Goal: Task Accomplishment & Management: Manage account settings

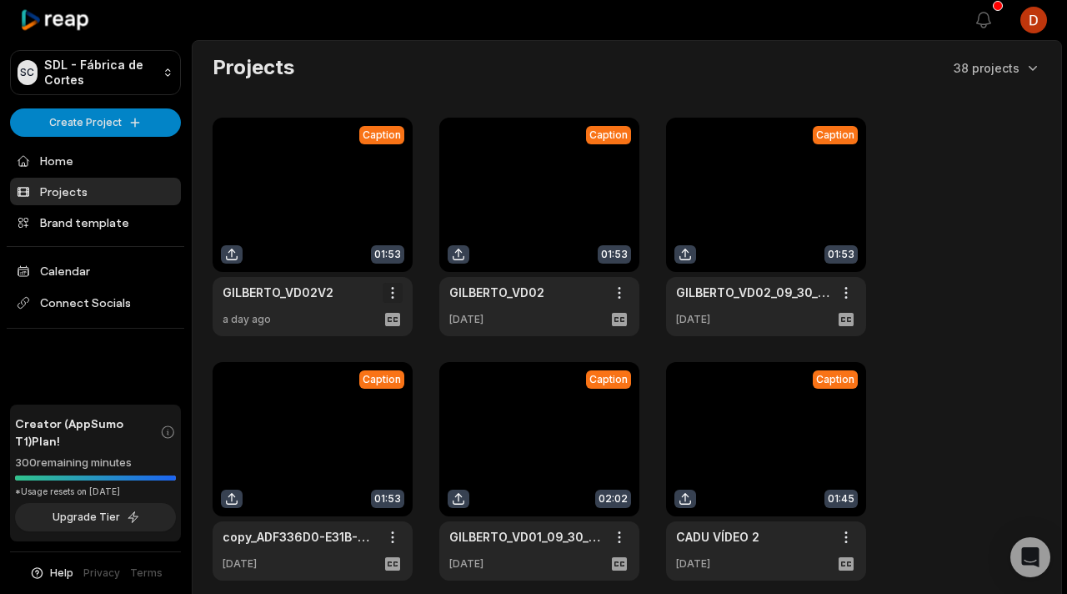
click at [395, 290] on html "SC SDL - Fábrica de Cortes Create Project Home Projects Brand template Calendar…" at bounding box center [533, 297] width 1067 height 594
click at [359, 343] on div "Delete" at bounding box center [345, 352] width 108 height 28
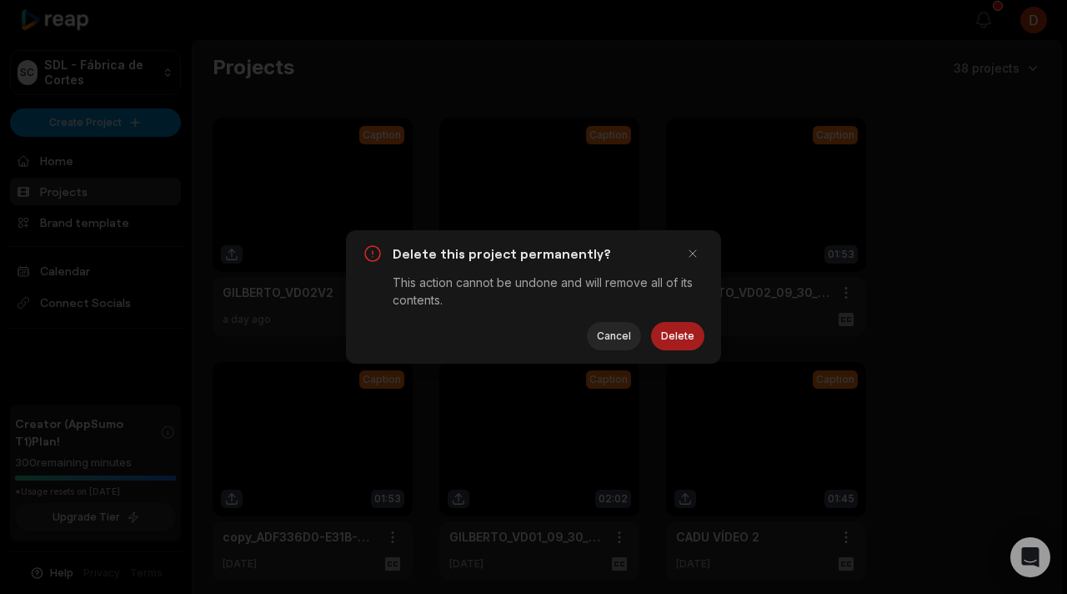
click at [670, 341] on button "Delete" at bounding box center [677, 336] width 53 height 28
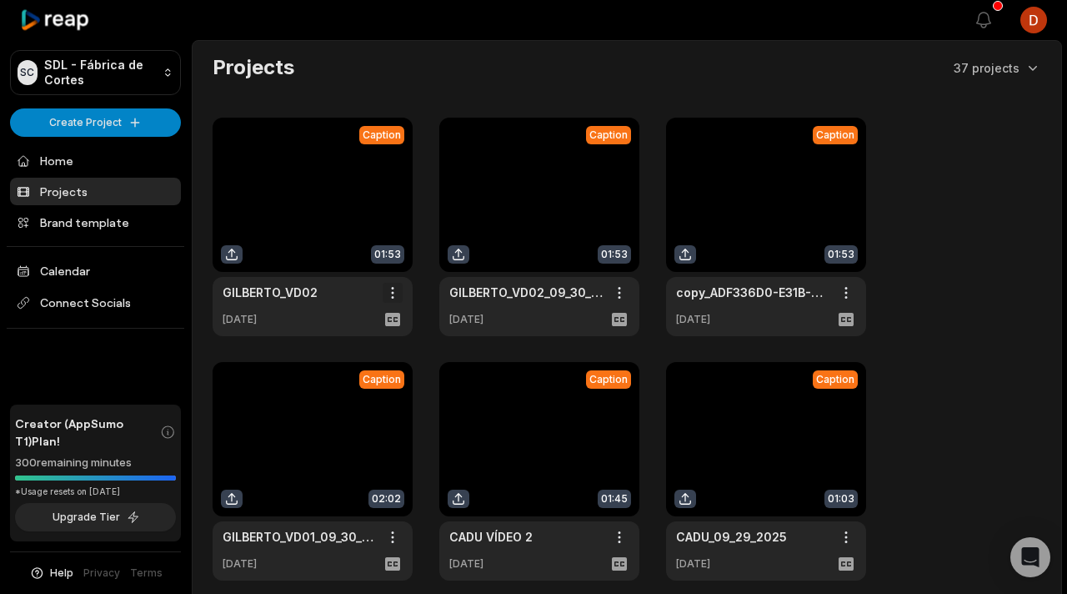
click at [396, 291] on html "SC SDL - Fábrica de Cortes Create Project Home Projects Brand template Calendar…" at bounding box center [533, 297] width 1067 height 594
click at [359, 346] on span "Delete" at bounding box center [342, 352] width 37 height 18
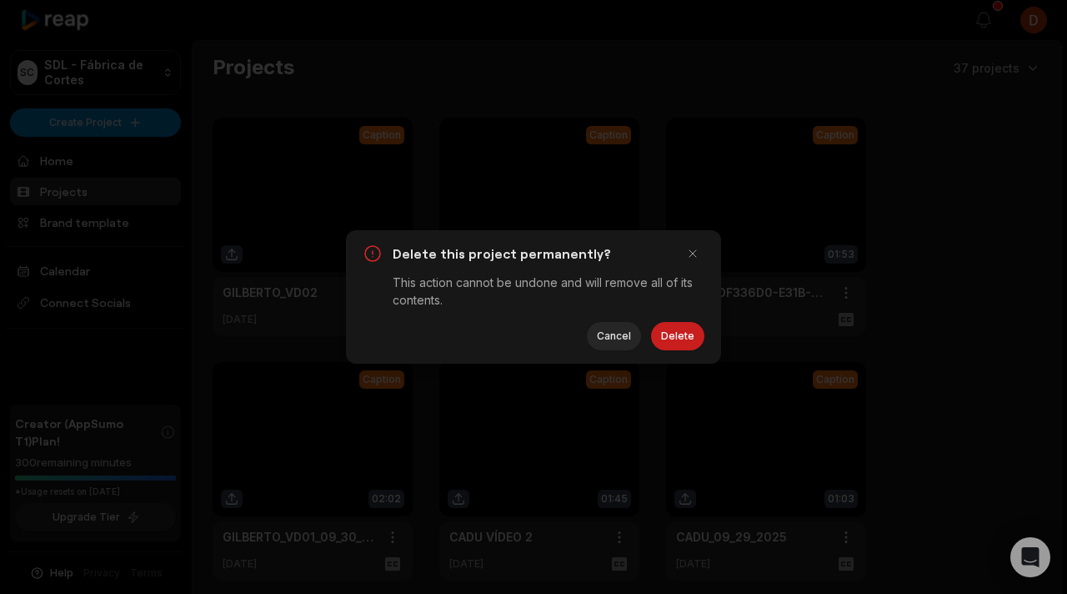
click at [704, 330] on div "Delete Cancel" at bounding box center [534, 336] width 342 height 28
click at [687, 334] on button "Delete" at bounding box center [677, 336] width 53 height 28
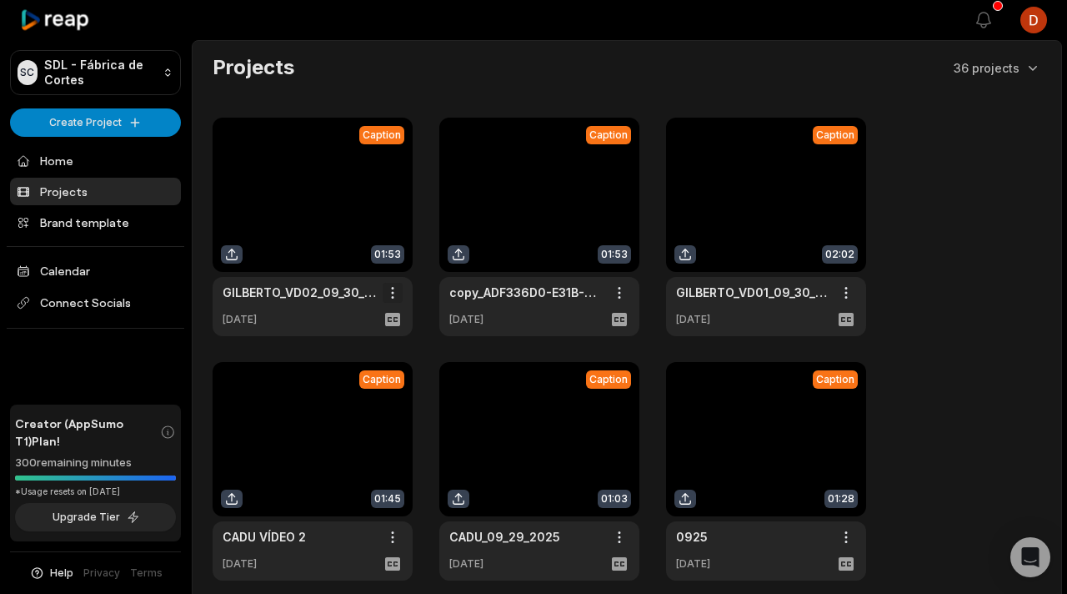
click at [387, 286] on html "SC SDL - Fábrica de Cortes Create Project Home Projects Brand template Calendar…" at bounding box center [533, 297] width 1067 height 594
click at [378, 350] on div "Delete" at bounding box center [345, 352] width 108 height 28
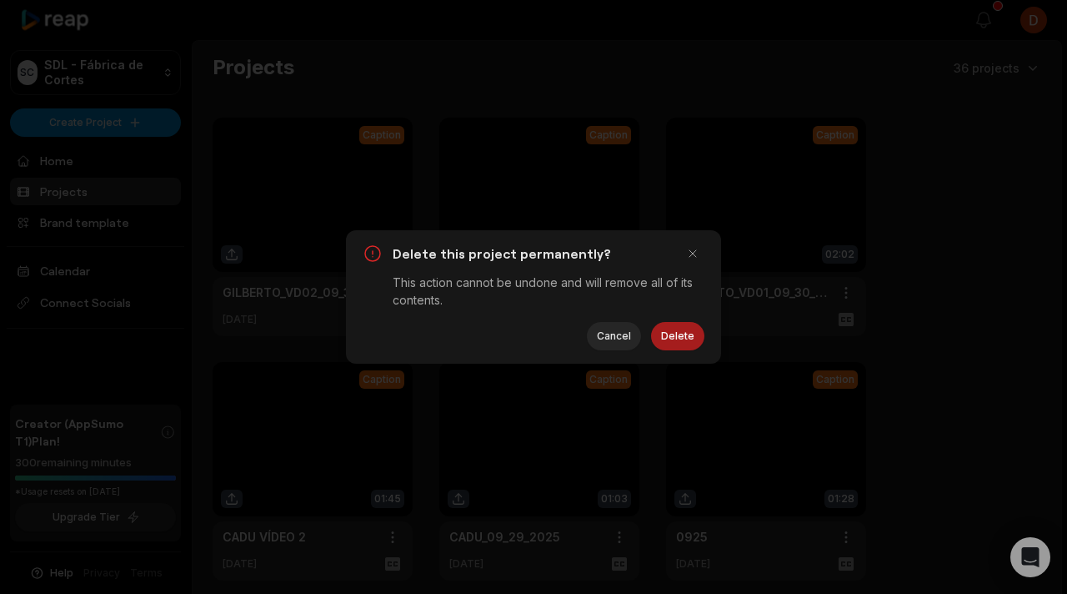
click at [676, 337] on button "Delete" at bounding box center [677, 336] width 53 height 28
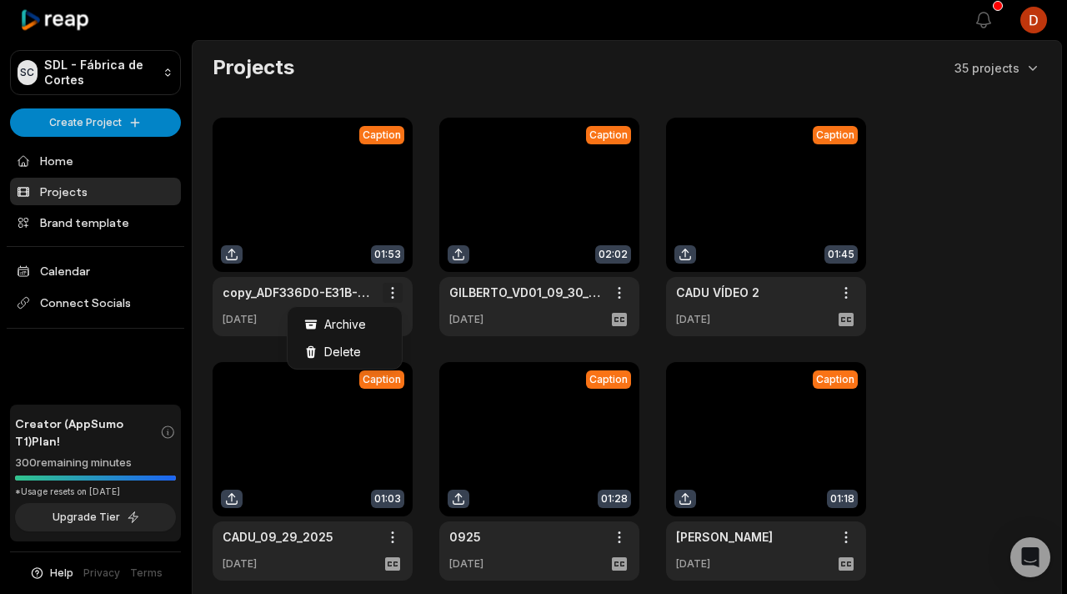
click at [395, 292] on html "SC SDL - Fábrica de Cortes Create Project Home Projects Brand template Calendar…" at bounding box center [533, 297] width 1067 height 594
click at [359, 352] on span "Delete" at bounding box center [342, 352] width 37 height 18
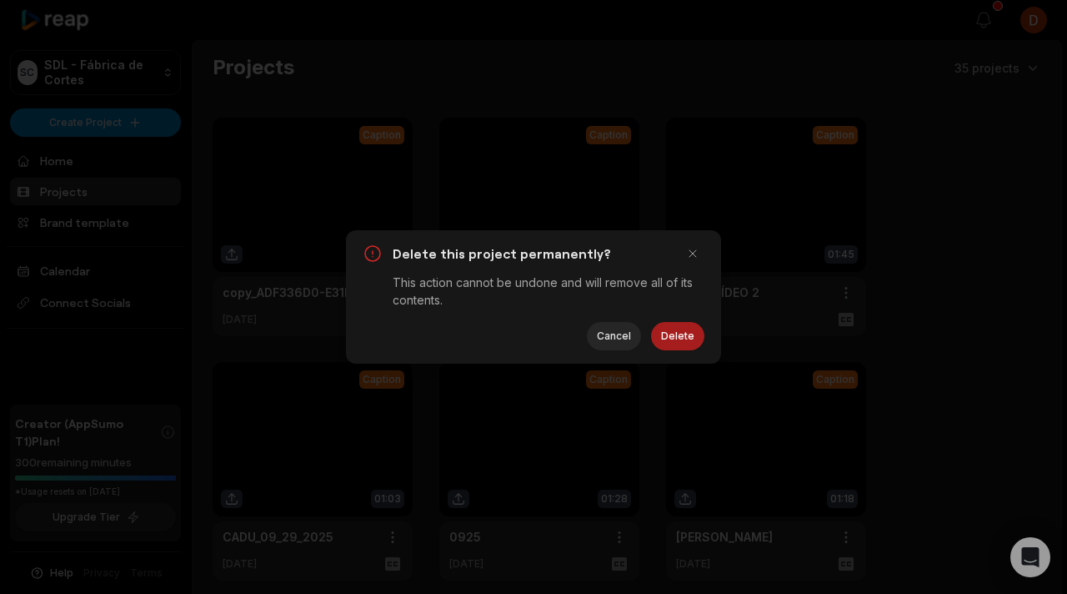
click at [698, 331] on button "Delete" at bounding box center [677, 336] width 53 height 28
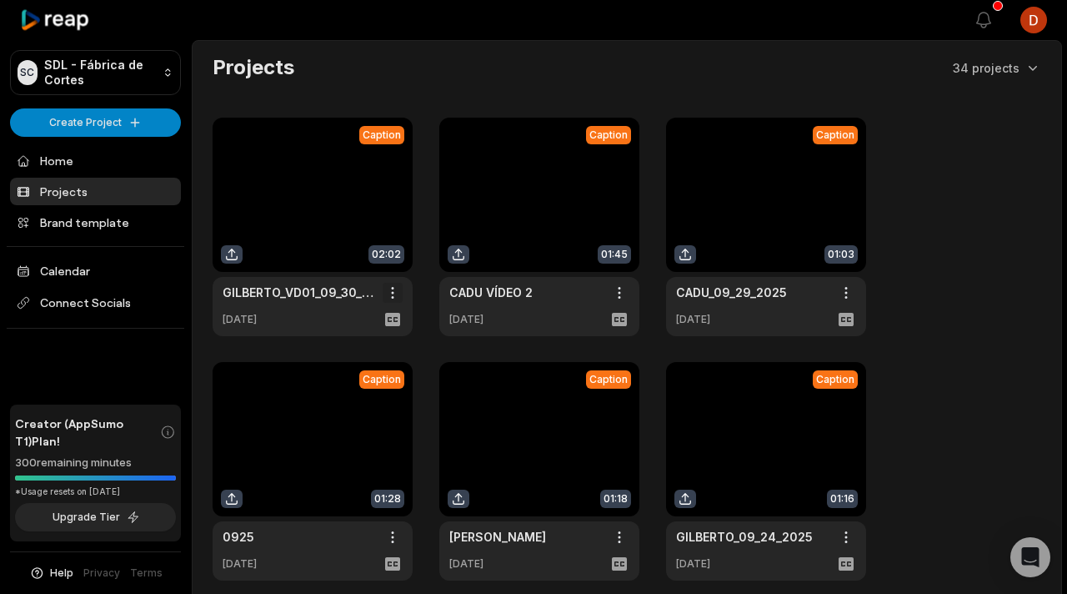
click at [394, 292] on html "SC SDL - Fábrica de Cortes Create Project Home Projects Brand template Calendar…" at bounding box center [533, 297] width 1067 height 594
click at [374, 349] on div "Delete" at bounding box center [345, 352] width 108 height 28
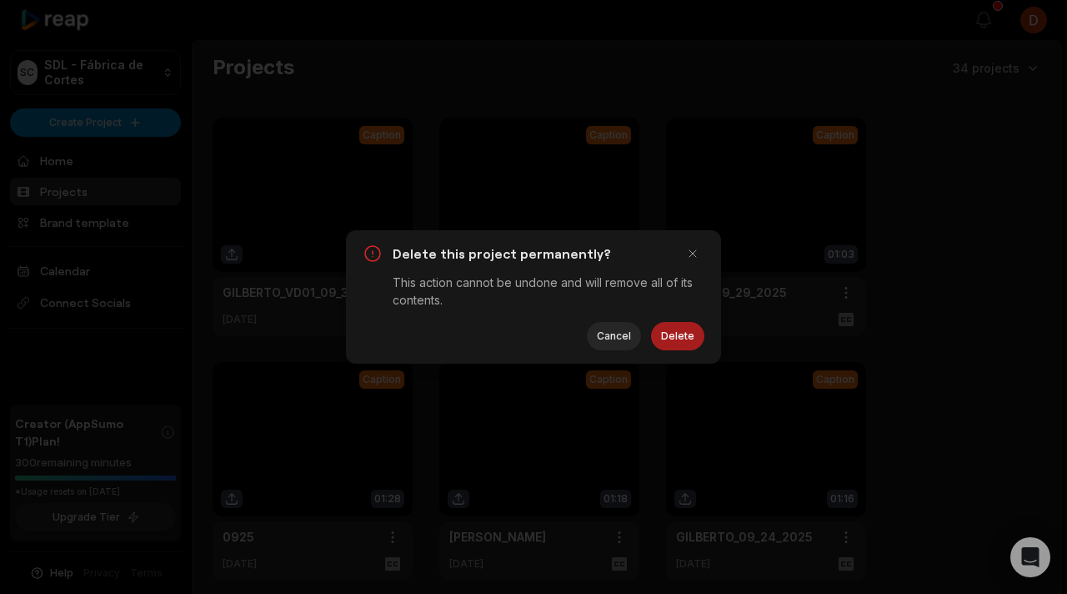
click at [695, 343] on button "Delete" at bounding box center [677, 336] width 53 height 28
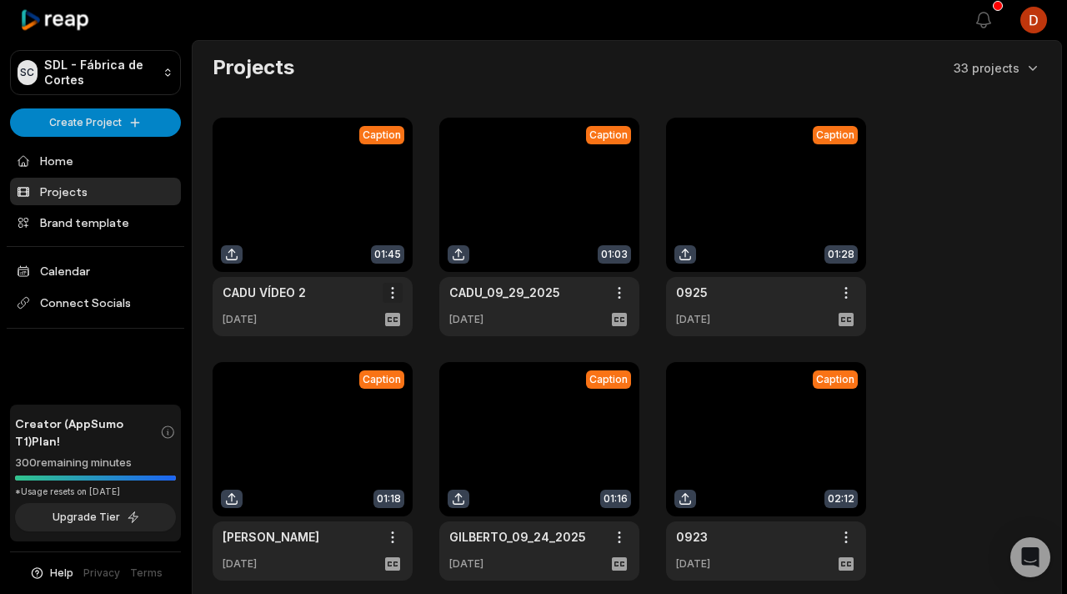
click at [391, 293] on html "SC SDL - Fábrica de Cortes Create Project Home Projects Brand template Calendar…" at bounding box center [533, 297] width 1067 height 594
click at [362, 348] on div "Delete" at bounding box center [345, 352] width 108 height 28
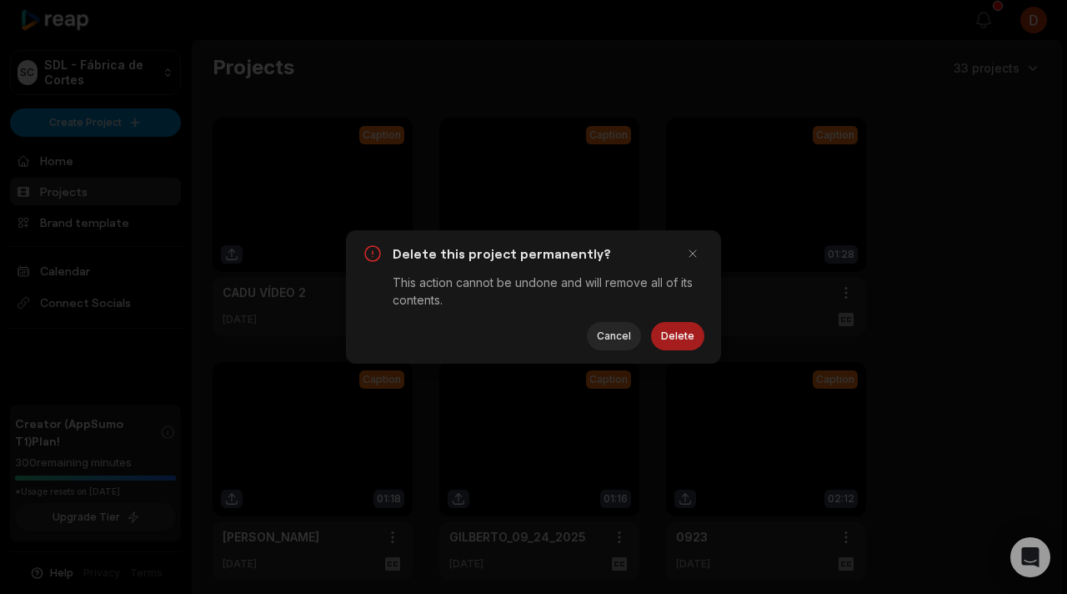
click at [669, 334] on button "Delete" at bounding box center [677, 336] width 53 height 28
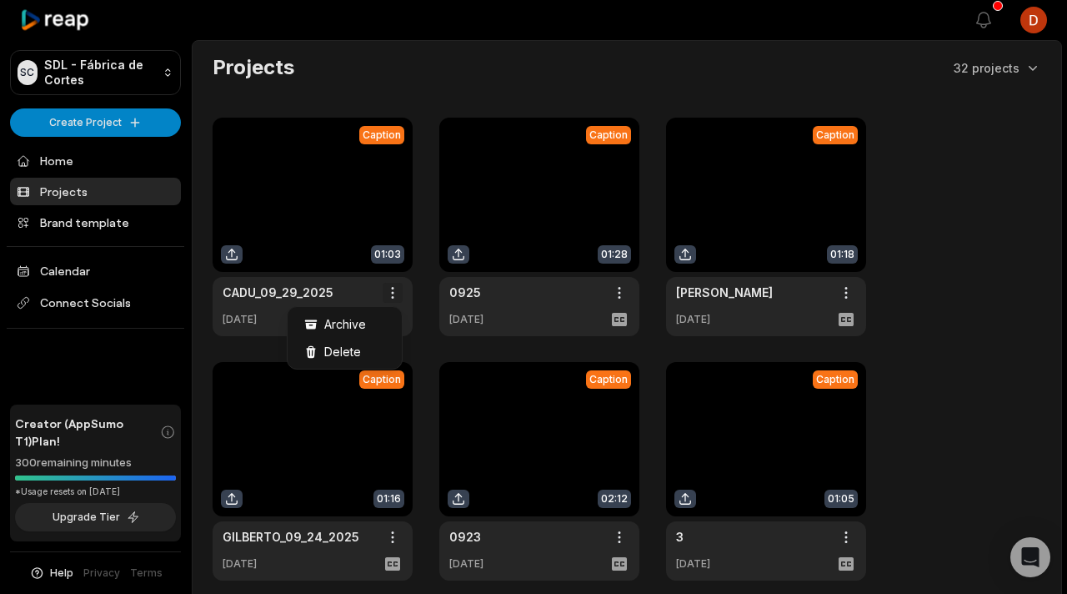
click at [399, 296] on html "SC SDL - Fábrica de Cortes Create Project Home Projects Brand template Calendar…" at bounding box center [533, 297] width 1067 height 594
click at [359, 345] on span "Delete" at bounding box center [342, 352] width 37 height 18
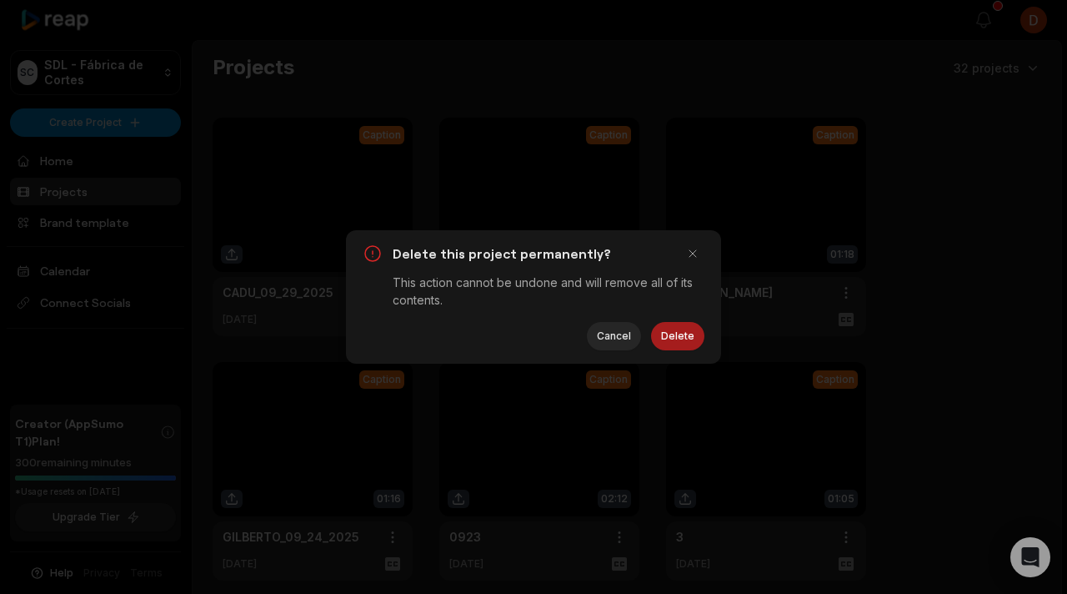
click at [664, 334] on button "Delete" at bounding box center [677, 336] width 53 height 28
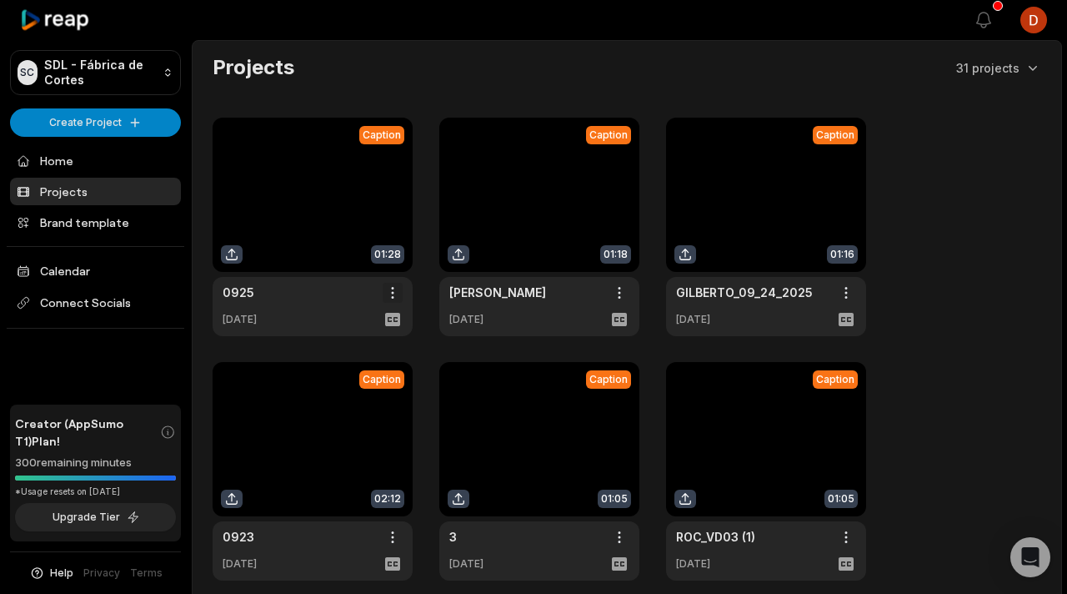
click at [391, 296] on html "SC SDL - Fábrica de Cortes Create Project Home Projects Brand template Calendar…" at bounding box center [533, 297] width 1067 height 594
click at [345, 364] on div "Delete" at bounding box center [345, 352] width 108 height 28
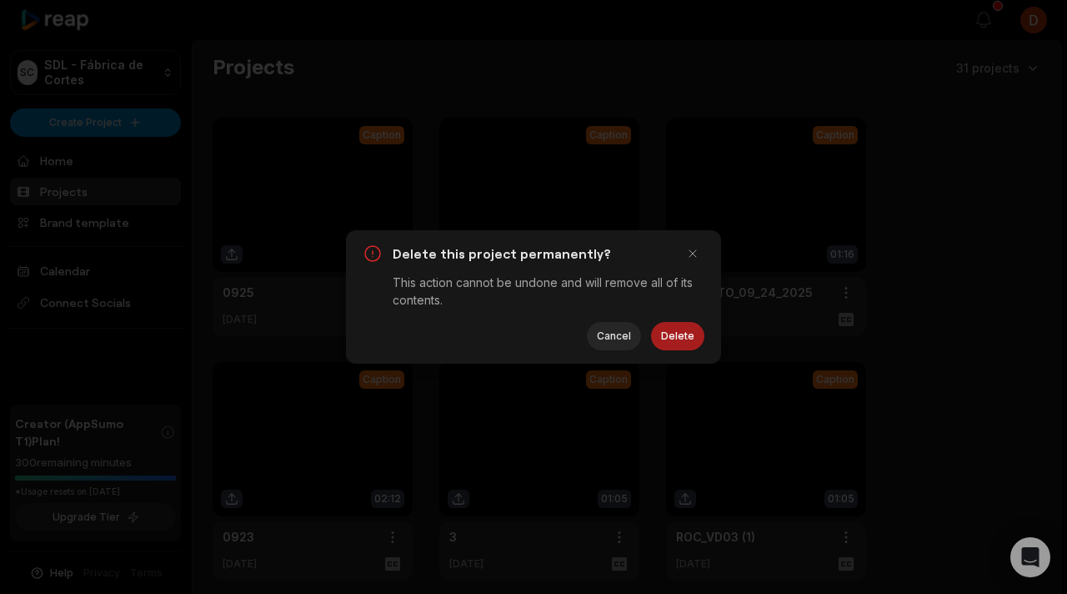
click at [693, 341] on button "Delete" at bounding box center [677, 336] width 53 height 28
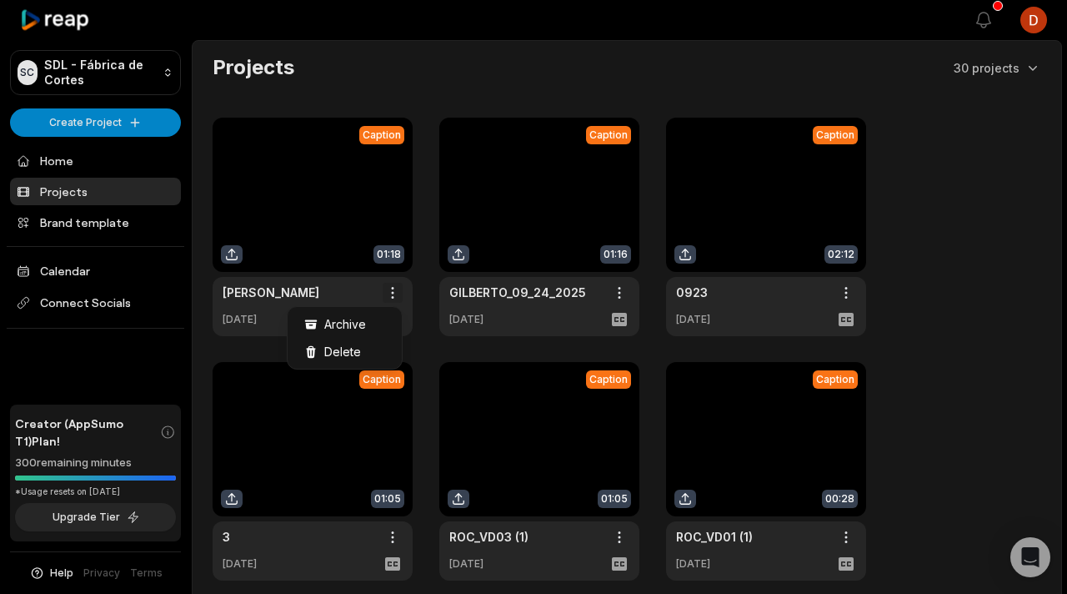
click at [388, 290] on html "SC SDL - Fábrica de Cortes Create Project Home Projects Brand template Calendar…" at bounding box center [533, 297] width 1067 height 594
click at [361, 346] on div "Delete" at bounding box center [345, 352] width 108 height 28
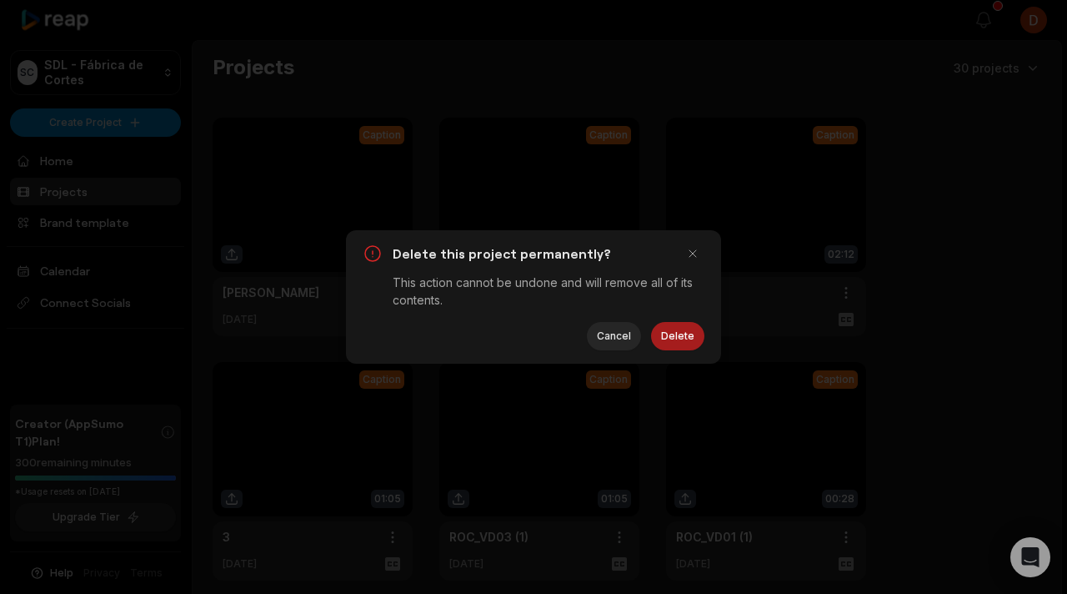
click at [678, 342] on button "Delete" at bounding box center [677, 336] width 53 height 28
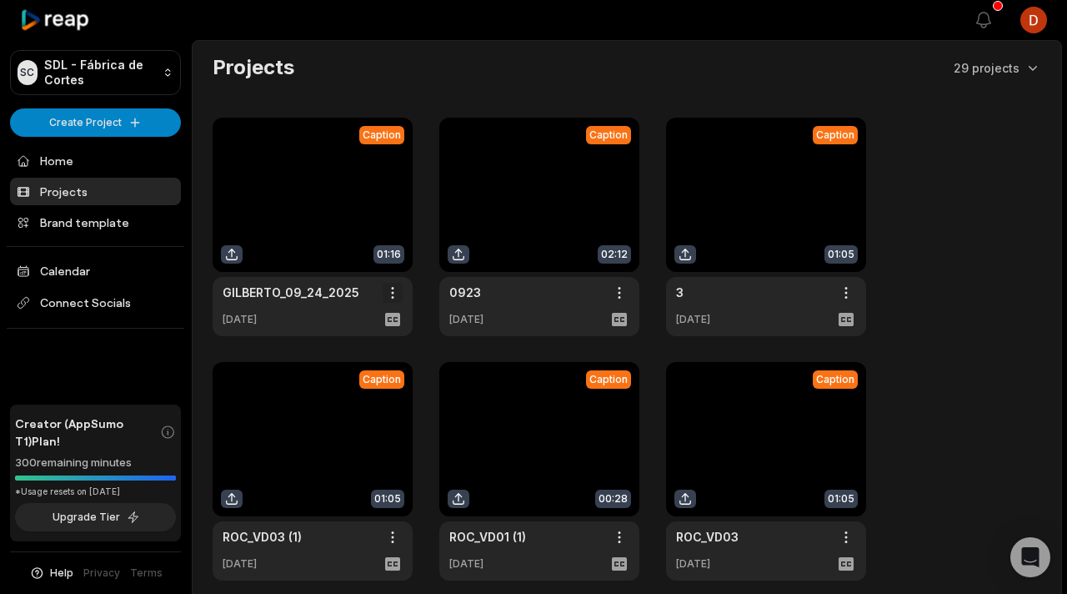
click at [394, 291] on html "SC SDL - Fábrica de Cortes Create Project Home Projects Brand template Calendar…" at bounding box center [533, 297] width 1067 height 594
click at [366, 347] on div "Delete" at bounding box center [345, 352] width 108 height 28
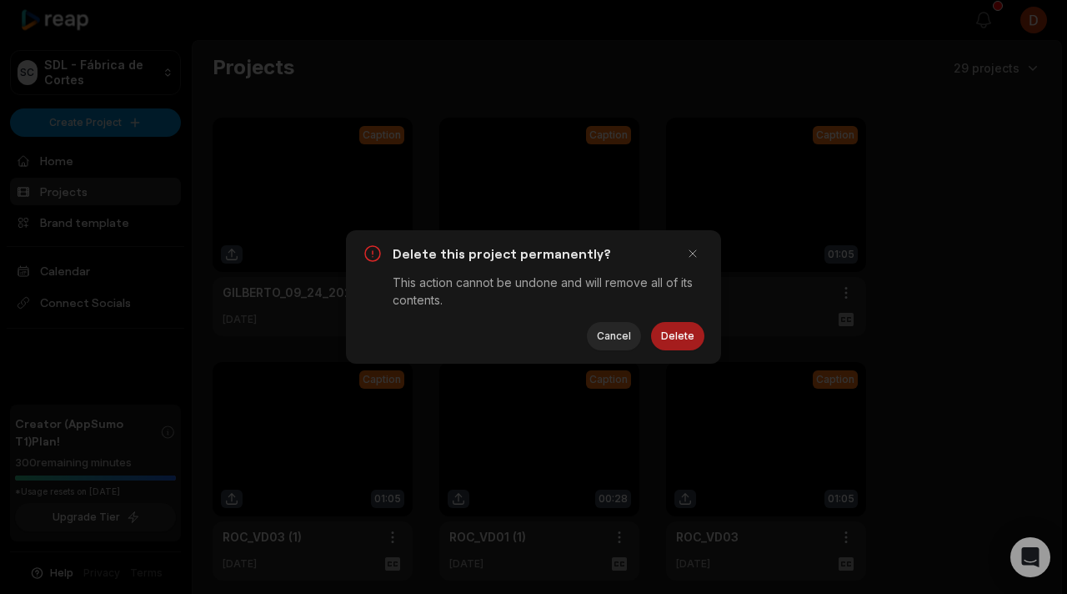
click at [661, 326] on button "Delete" at bounding box center [677, 336] width 53 height 28
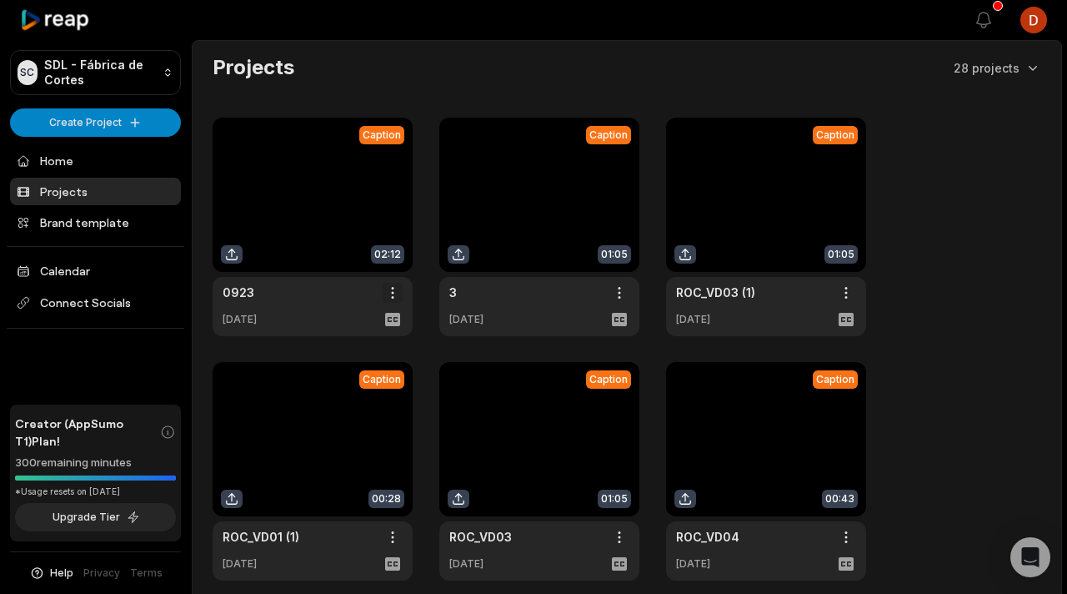
click at [394, 290] on html "SC SDL - Fábrica de Cortes Create Project Home Projects Brand template Calendar…" at bounding box center [533, 297] width 1067 height 594
click at [338, 348] on span "Delete" at bounding box center [342, 352] width 37 height 18
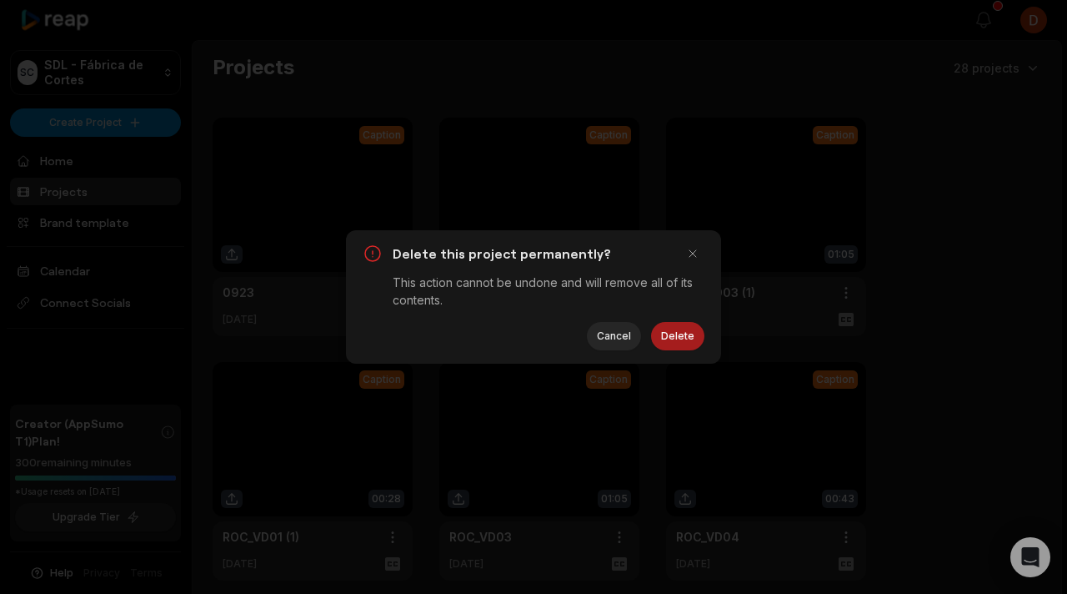
click at [667, 331] on button "Delete" at bounding box center [677, 336] width 53 height 28
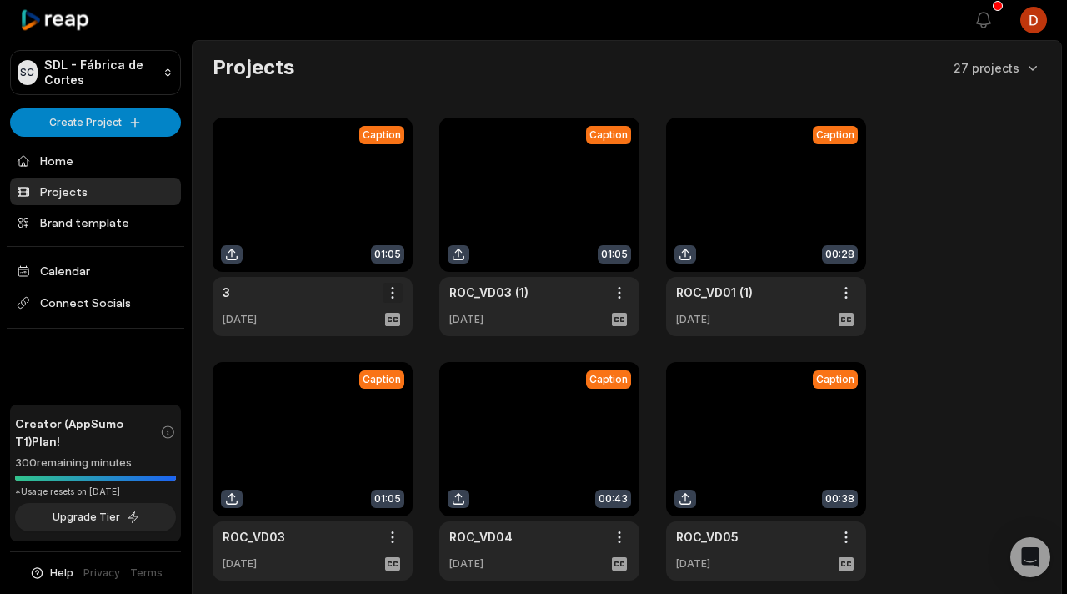
click at [394, 296] on html "SC SDL - Fábrica de Cortes Create Project Home Projects Brand template Calendar…" at bounding box center [533, 297] width 1067 height 594
click at [366, 351] on div "Delete" at bounding box center [345, 352] width 108 height 28
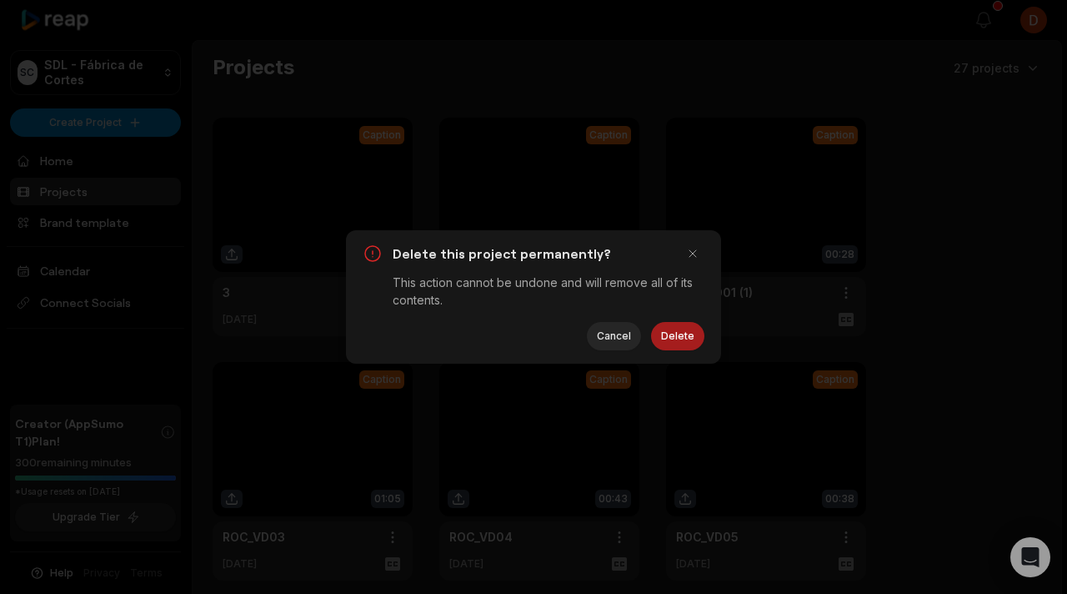
click at [687, 342] on button "Delete" at bounding box center [677, 336] width 53 height 28
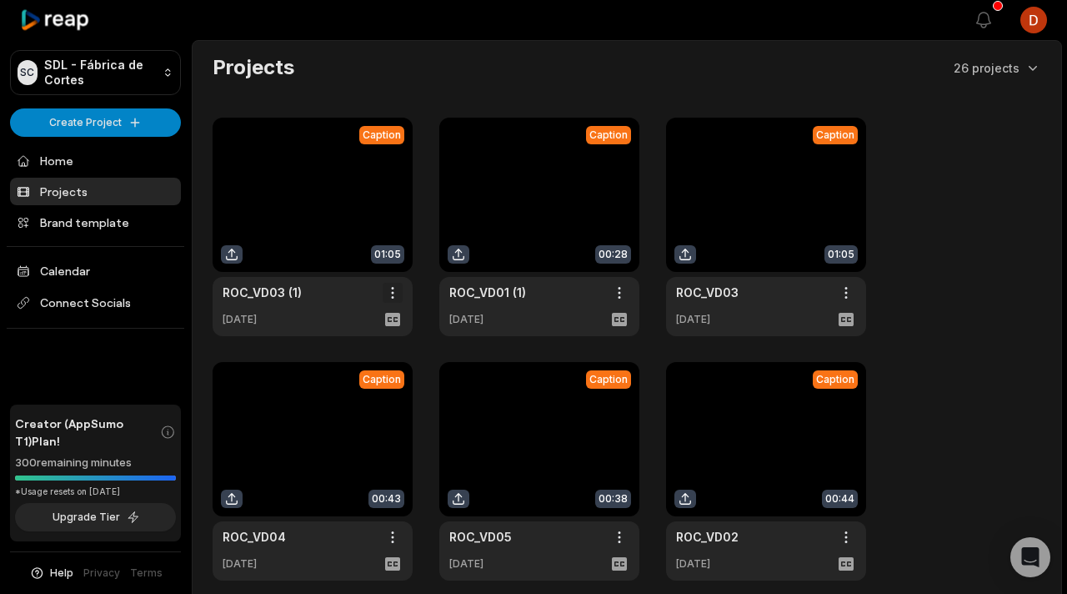
click at [389, 294] on html "SC SDL - Fábrica de Cortes Create Project Home Projects Brand template Calendar…" at bounding box center [533, 297] width 1067 height 594
click at [356, 350] on span "Delete" at bounding box center [342, 352] width 37 height 18
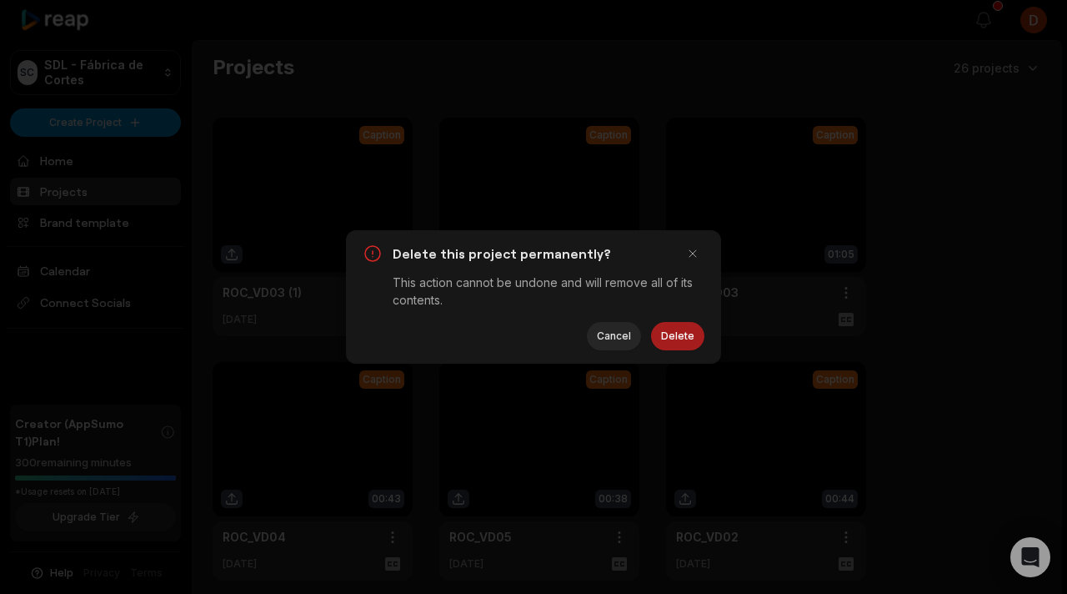
click at [676, 322] on button "Delete" at bounding box center [677, 336] width 53 height 28
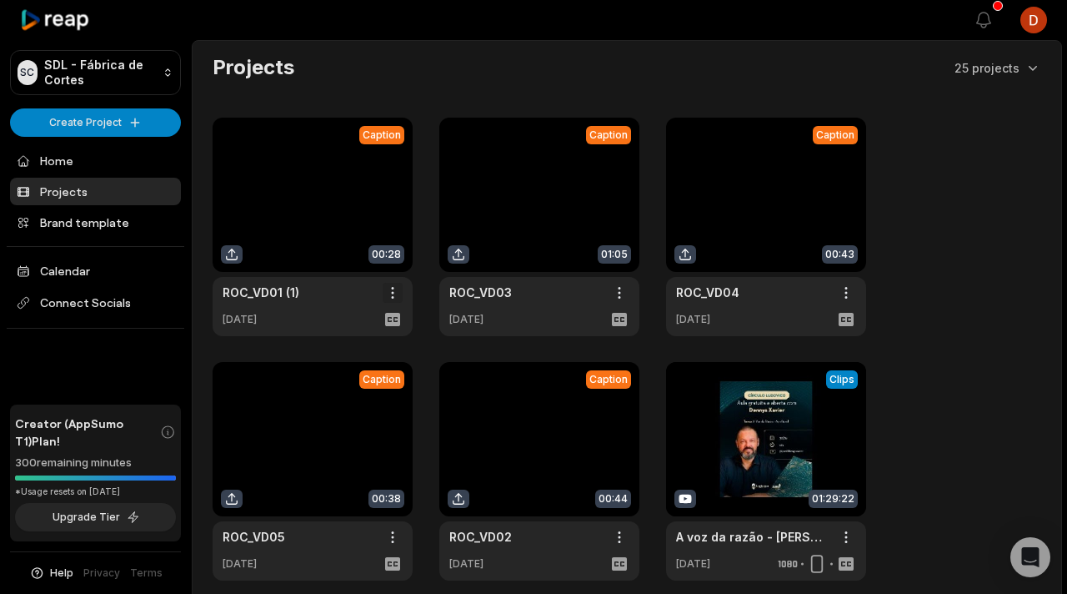
click at [395, 297] on html "SC SDL - Fábrica de Cortes Create Project Home Projects Brand template Calendar…" at bounding box center [533, 297] width 1067 height 594
click at [356, 349] on span "Delete" at bounding box center [342, 352] width 37 height 18
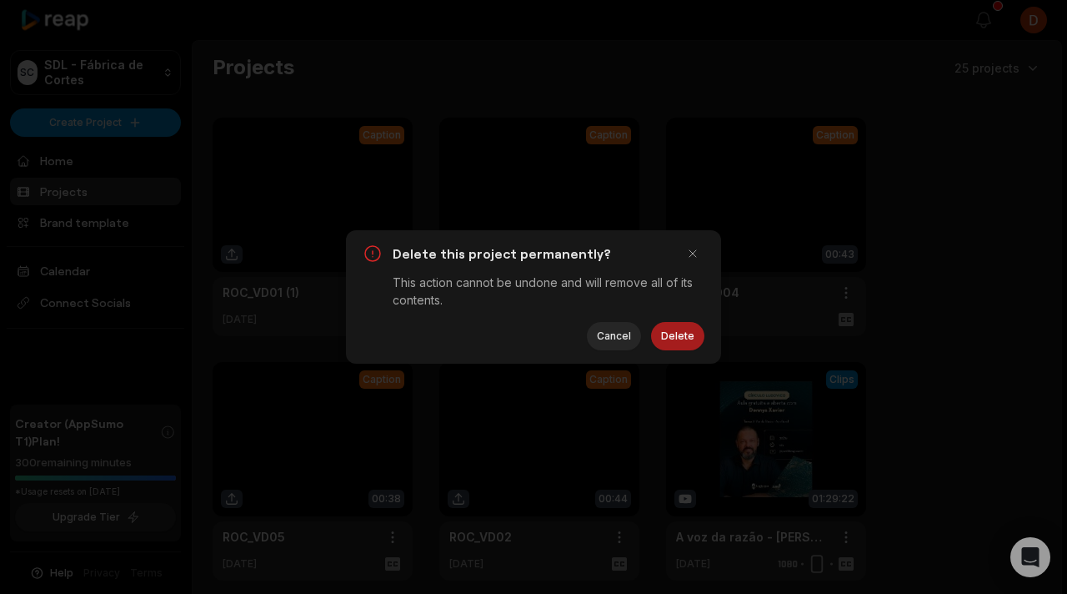
click at [661, 334] on button "Delete" at bounding box center [677, 336] width 53 height 28
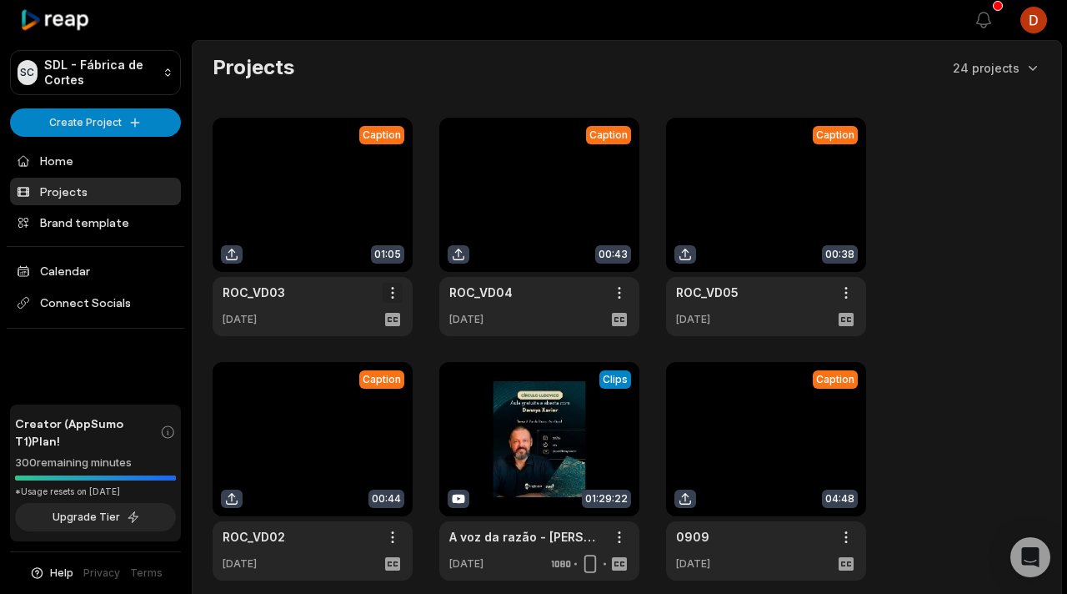
click at [393, 295] on html "SC SDL - Fábrica de Cortes Create Project Home Projects Brand template Calendar…" at bounding box center [533, 297] width 1067 height 594
click at [348, 351] on span "Delete" at bounding box center [342, 352] width 37 height 18
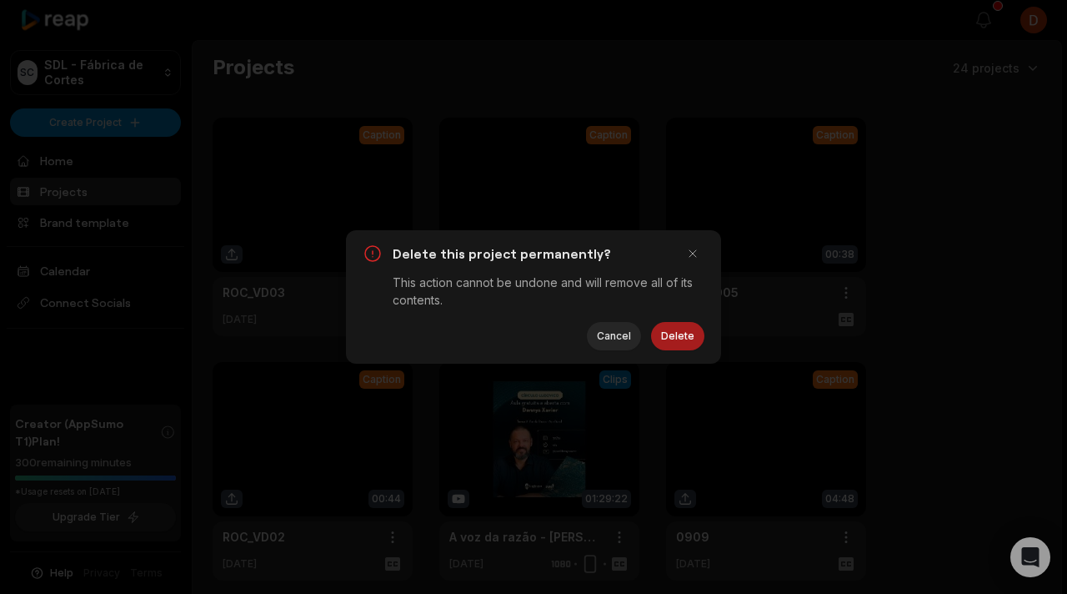
click at [671, 336] on button "Delete" at bounding box center [677, 336] width 53 height 28
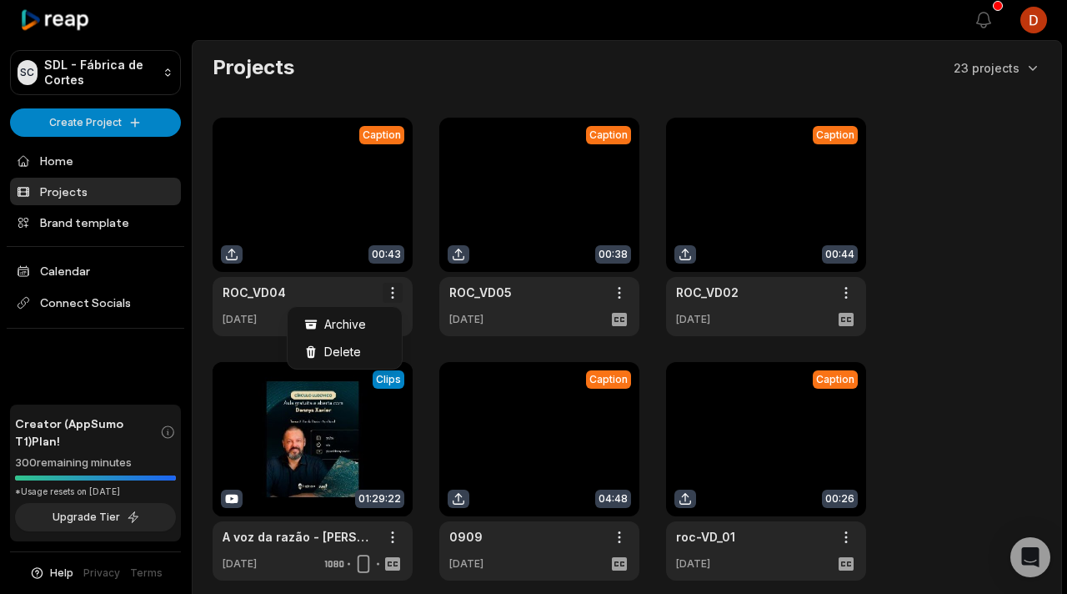
click at [389, 295] on html "SC SDL - Fábrica de Cortes Create Project Home Projects Brand template Calendar…" at bounding box center [533, 297] width 1067 height 594
click at [348, 349] on span "Delete" at bounding box center [342, 352] width 37 height 18
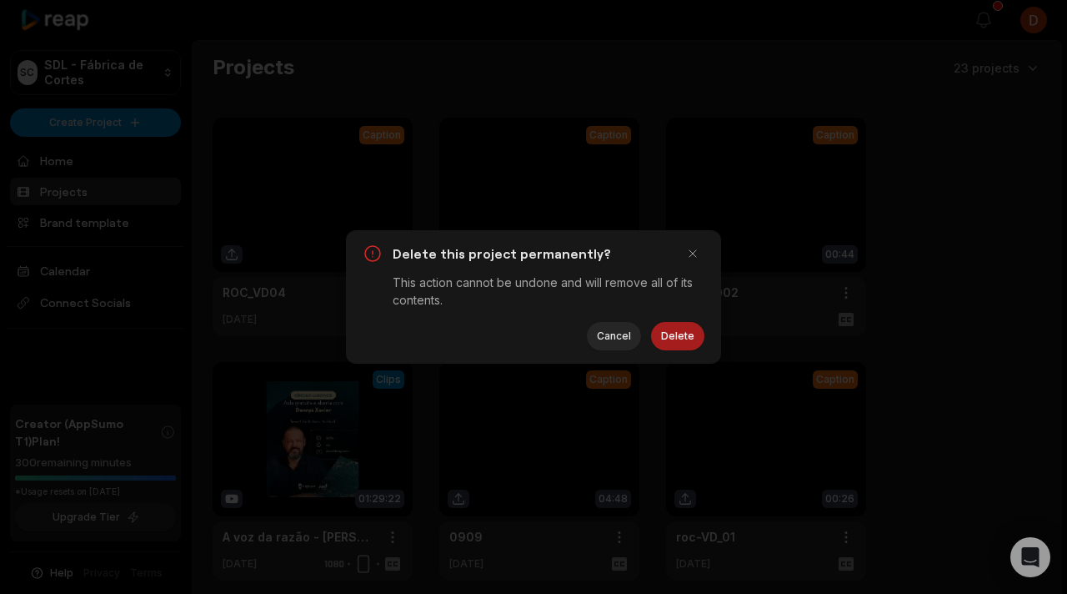
click at [669, 345] on button "Delete" at bounding box center [677, 336] width 53 height 28
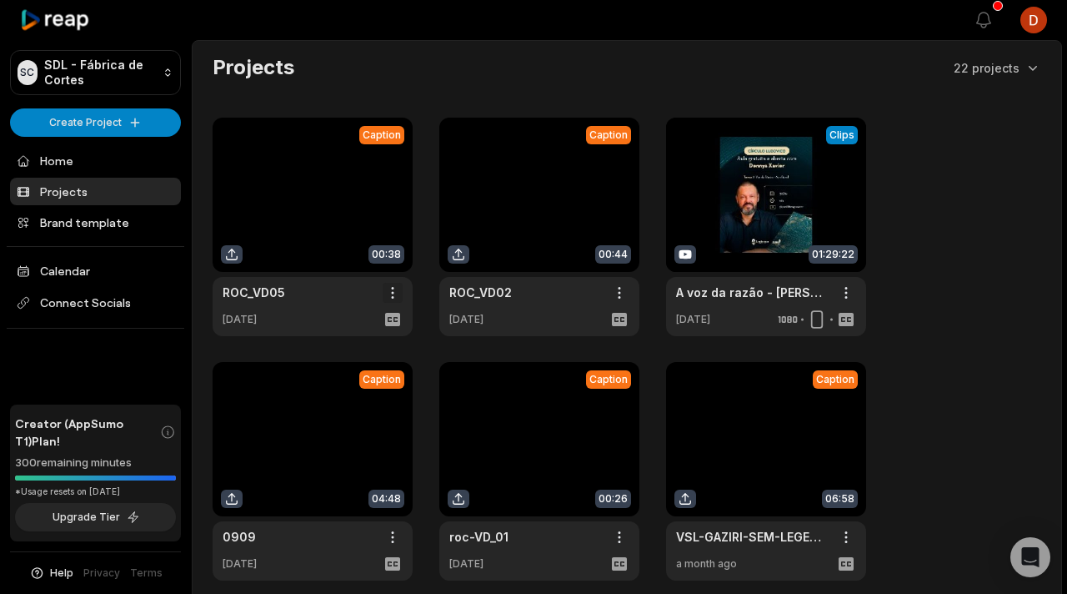
click at [394, 293] on html "SC SDL - Fábrica de Cortes Create Project Home Projects Brand template Calendar…" at bounding box center [533, 297] width 1067 height 594
click at [377, 353] on div "Delete" at bounding box center [345, 352] width 108 height 28
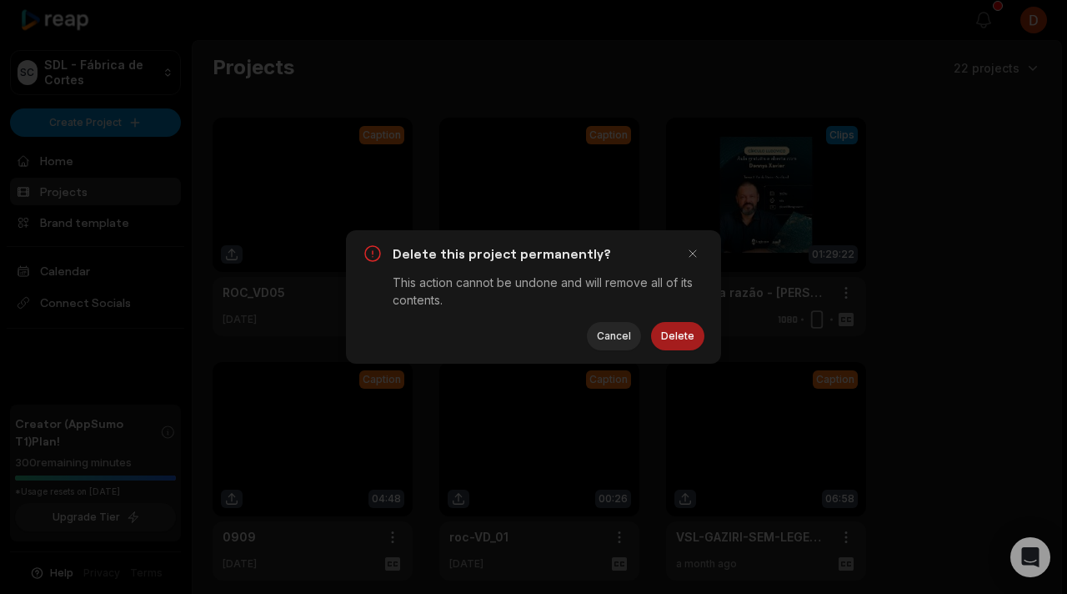
click at [670, 347] on button "Delete" at bounding box center [677, 336] width 53 height 28
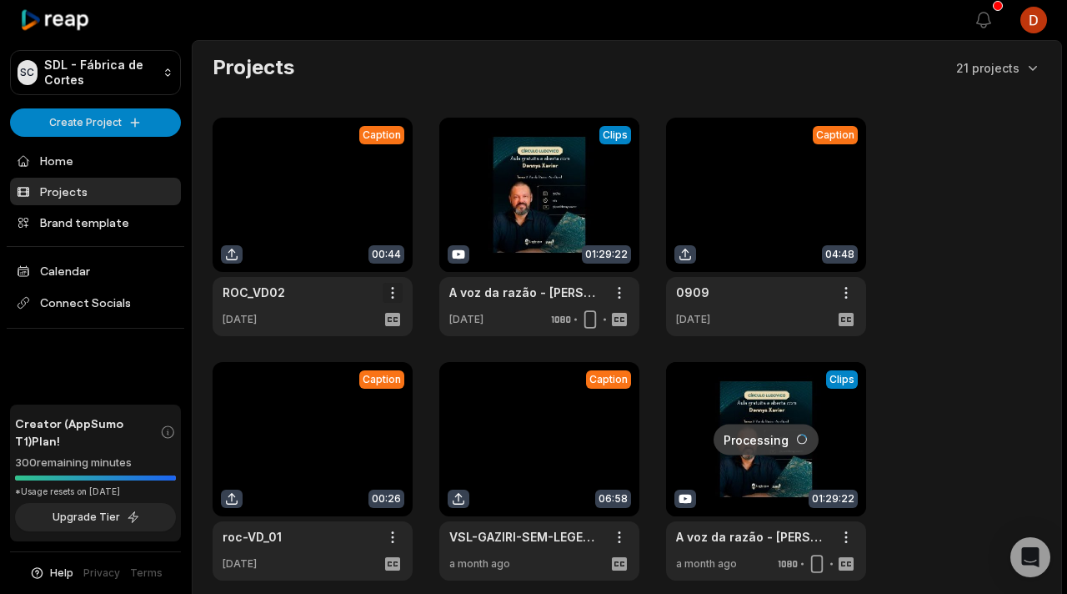
click at [392, 288] on html "SC SDL - Fábrica de Cortes Create Project Home Projects Brand template Calendar…" at bounding box center [533, 297] width 1067 height 594
click at [377, 350] on div "Delete" at bounding box center [345, 352] width 108 height 28
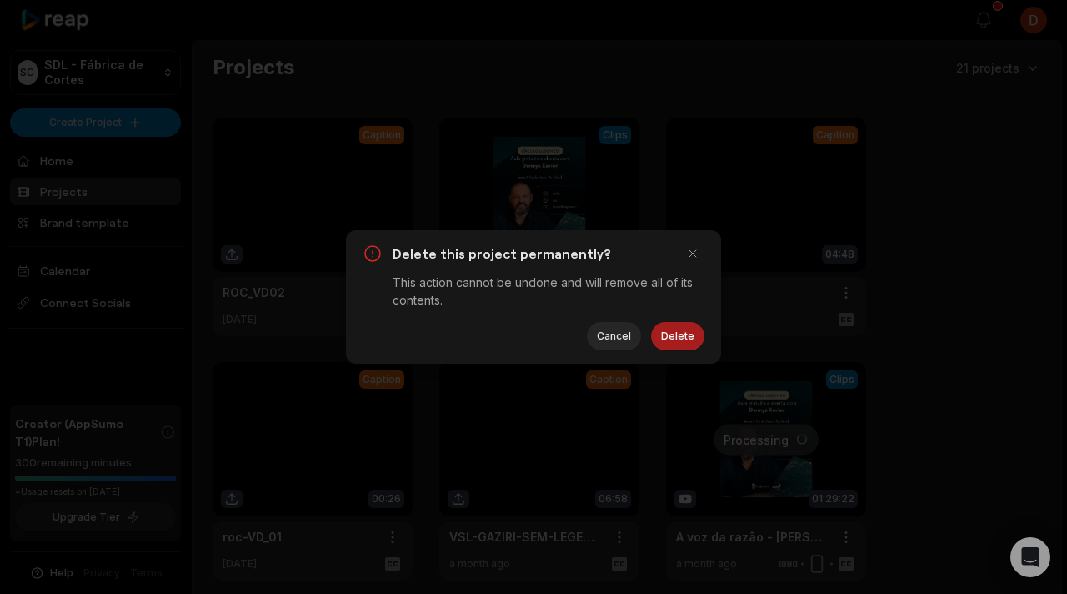
click at [680, 331] on button "Delete" at bounding box center [677, 336] width 53 height 28
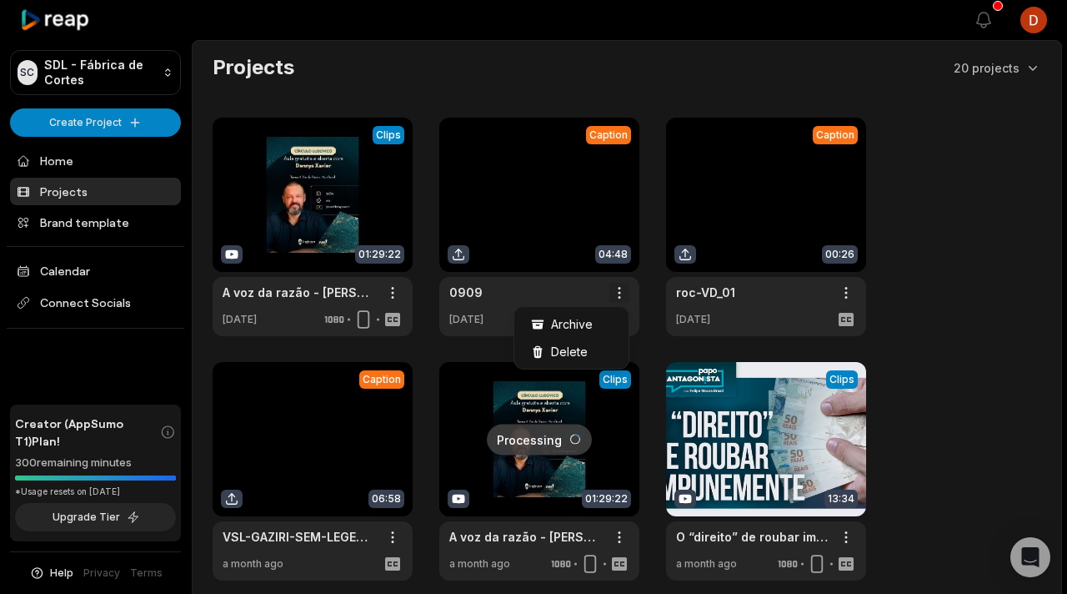
click at [620, 289] on html "SC SDL - Fábrica de Cortes Create Project Home Projects Brand template Calendar…" at bounding box center [533, 297] width 1067 height 594
click at [579, 353] on span "Delete" at bounding box center [569, 352] width 37 height 18
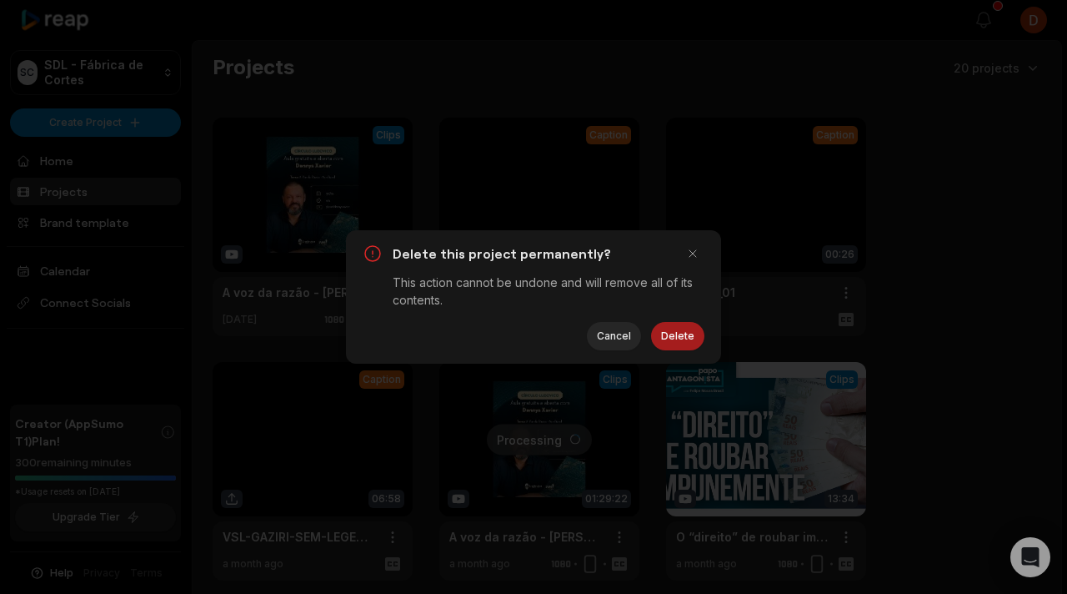
click at [661, 334] on button "Delete" at bounding box center [677, 336] width 53 height 28
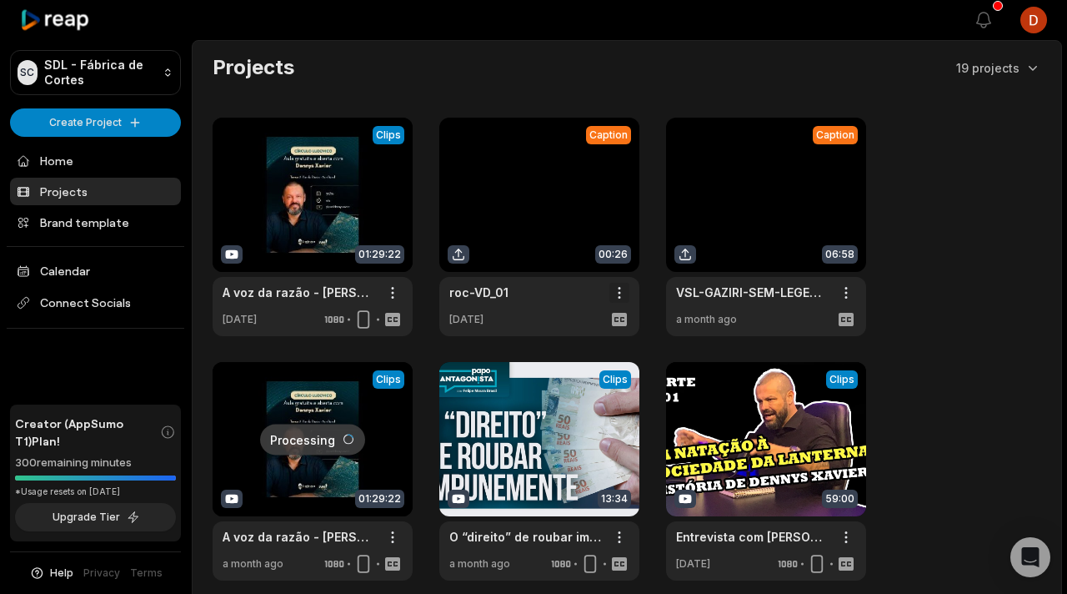
click at [625, 291] on html "SC SDL - Fábrica de Cortes Create Project Home Projects Brand template Calendar…" at bounding box center [533, 297] width 1067 height 594
click at [566, 359] on span "Delete" at bounding box center [569, 352] width 37 height 18
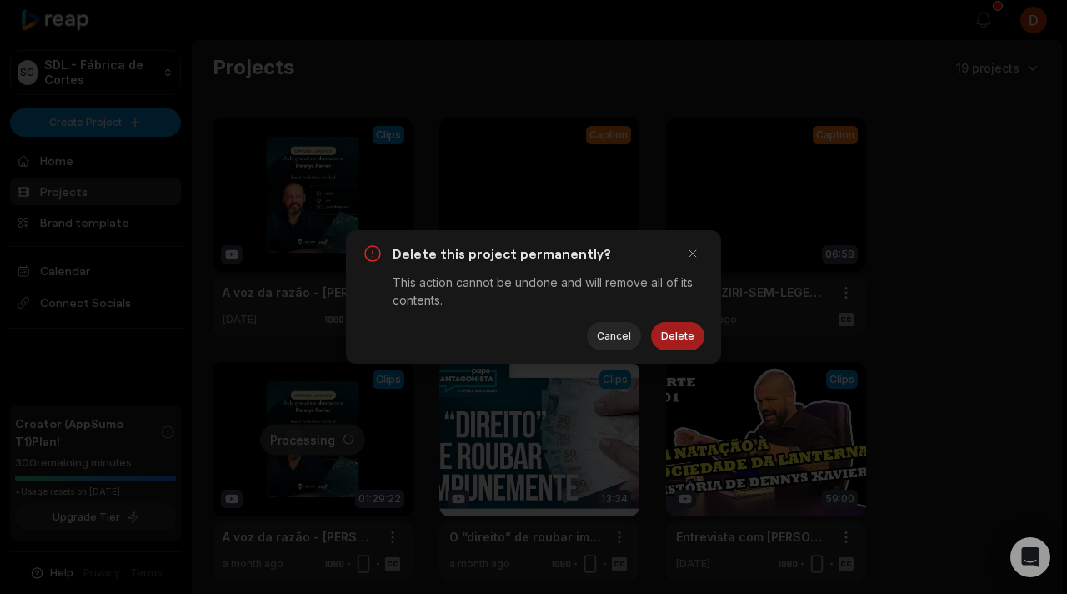
click at [689, 341] on button "Delete" at bounding box center [677, 336] width 53 height 28
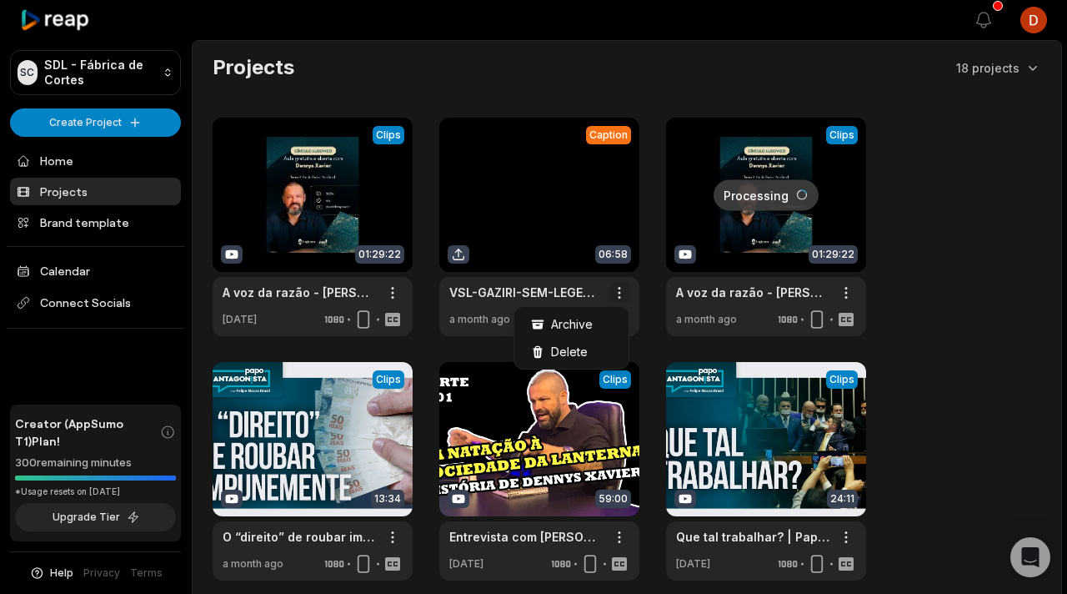
click at [623, 298] on html "SC SDL - Fábrica de Cortes Create Project Home Projects Brand template Calendar…" at bounding box center [533, 297] width 1067 height 594
click at [350, 241] on html "SC SDL - Fábrica de Cortes Create Project Home Projects Brand template Calendar…" at bounding box center [533, 297] width 1067 height 594
click at [350, 241] on link at bounding box center [313, 227] width 200 height 218
